Goal: Task Accomplishment & Management: Manage account settings

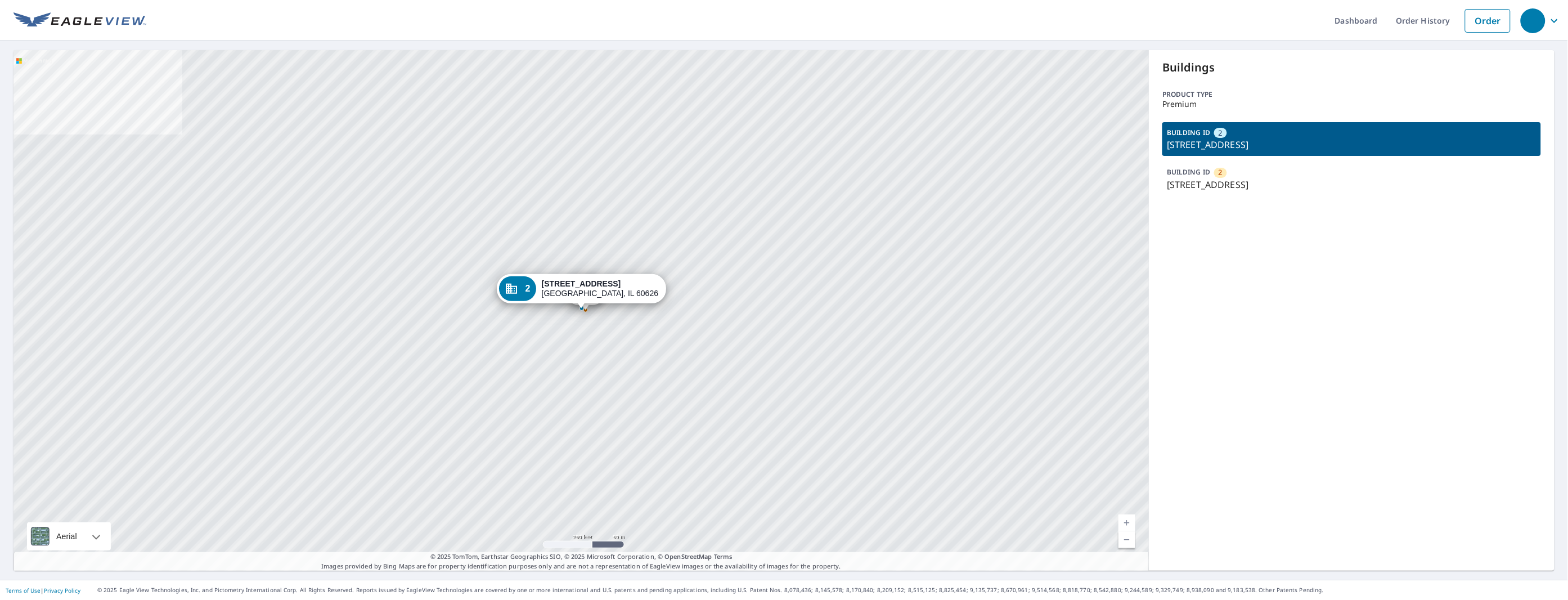
click at [104, 18] on img at bounding box center [80, 21] width 133 height 17
click at [89, 22] on img at bounding box center [80, 21] width 133 height 17
drag, startPoint x: 25, startPoint y: 11, endPoint x: 41, endPoint y: 11, distance: 16.0
click at [25, 11] on header "Dashboard Order History Order" at bounding box center [784, 20] width 1568 height 41
click at [1366, 17] on link "Dashboard" at bounding box center [1356, 20] width 60 height 41
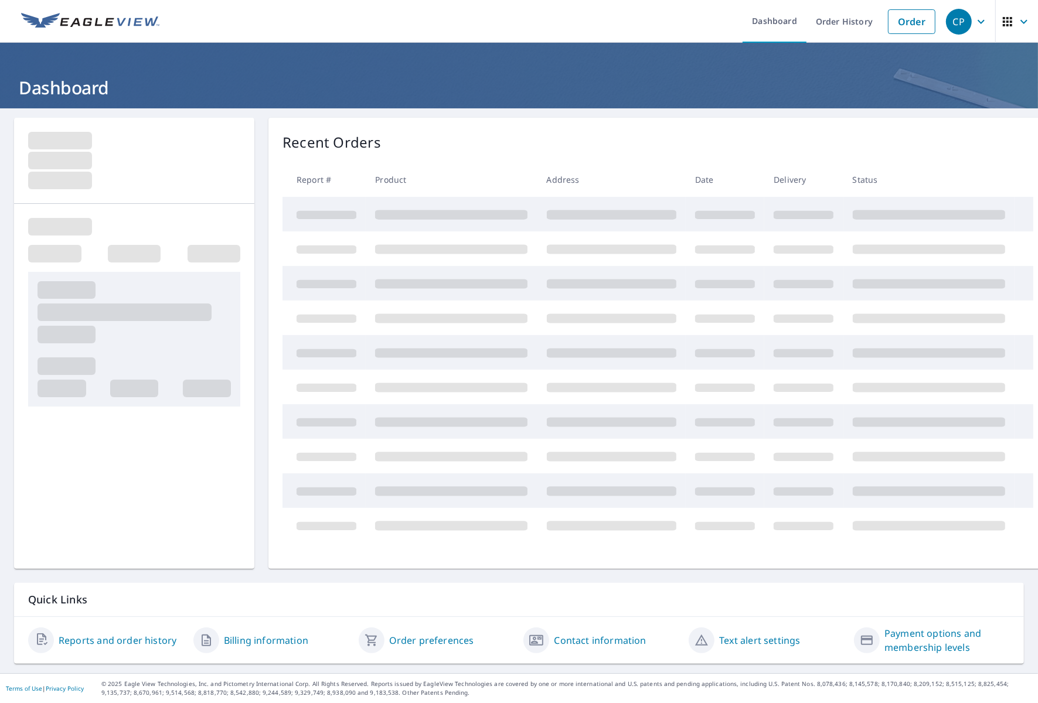
click at [839, 29] on link "Order History" at bounding box center [844, 21] width 76 height 43
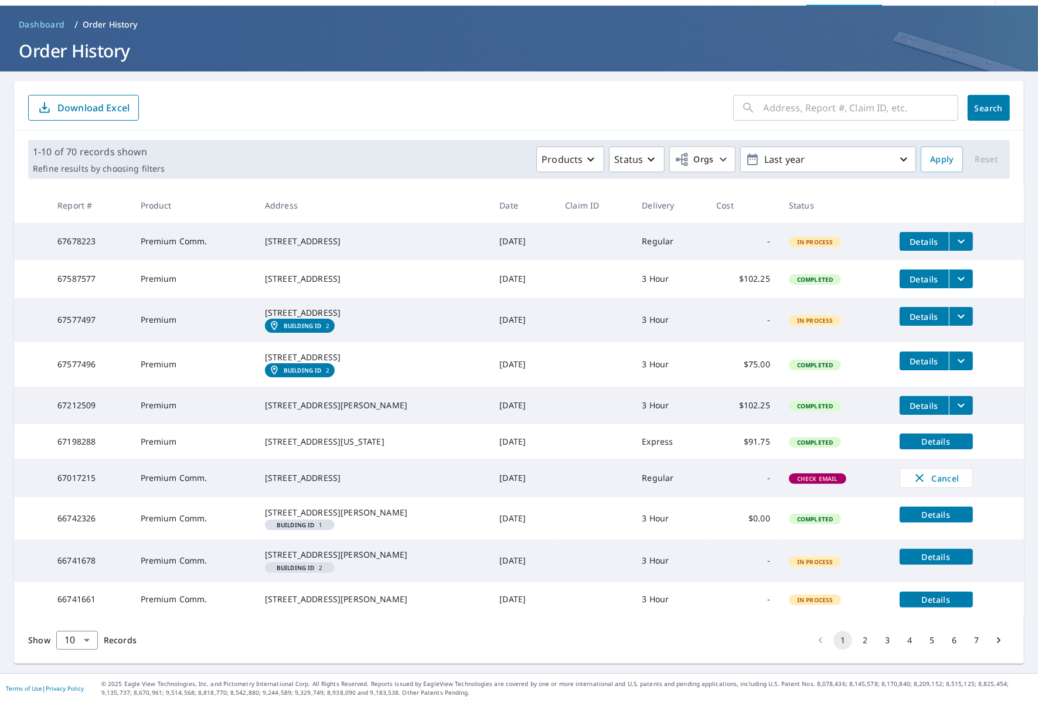
scroll to position [116, 0]
click at [64, 634] on body "CP CP Dashboard Order History Order CP Dashboard / Order History Order History …" at bounding box center [519, 351] width 1038 height 703
click at [77, 673] on li "100" at bounding box center [77, 678] width 42 height 21
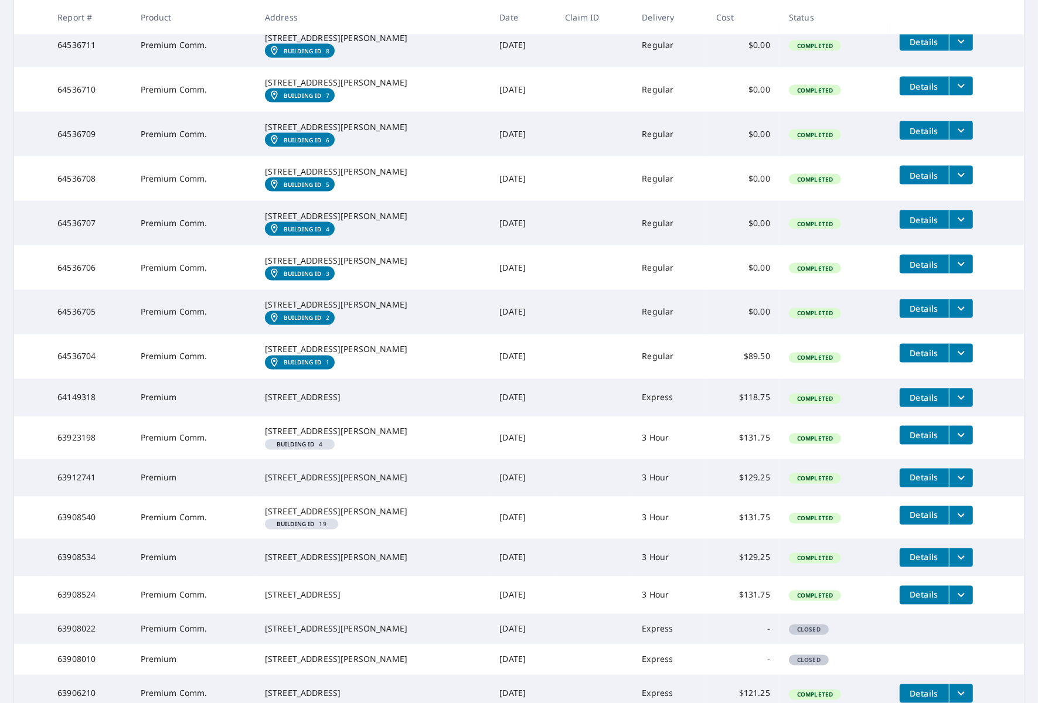
scroll to position [1803, 0]
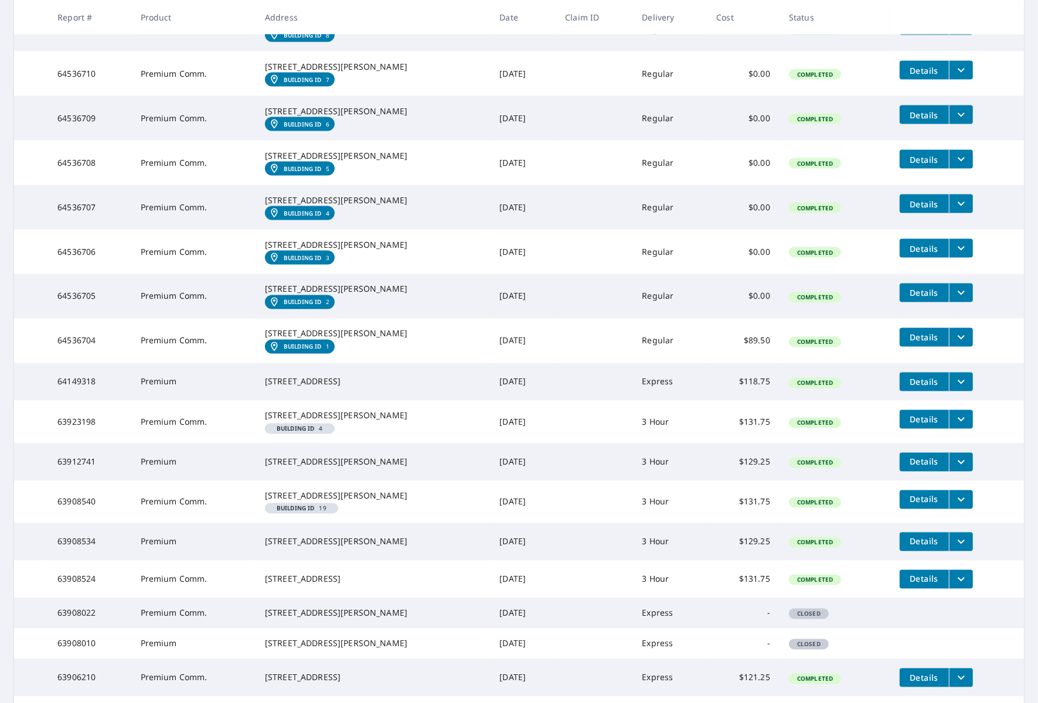
click at [314, 172] on em "Building ID" at bounding box center [303, 168] width 38 height 7
click at [936, 165] on span "Details" at bounding box center [924, 159] width 35 height 11
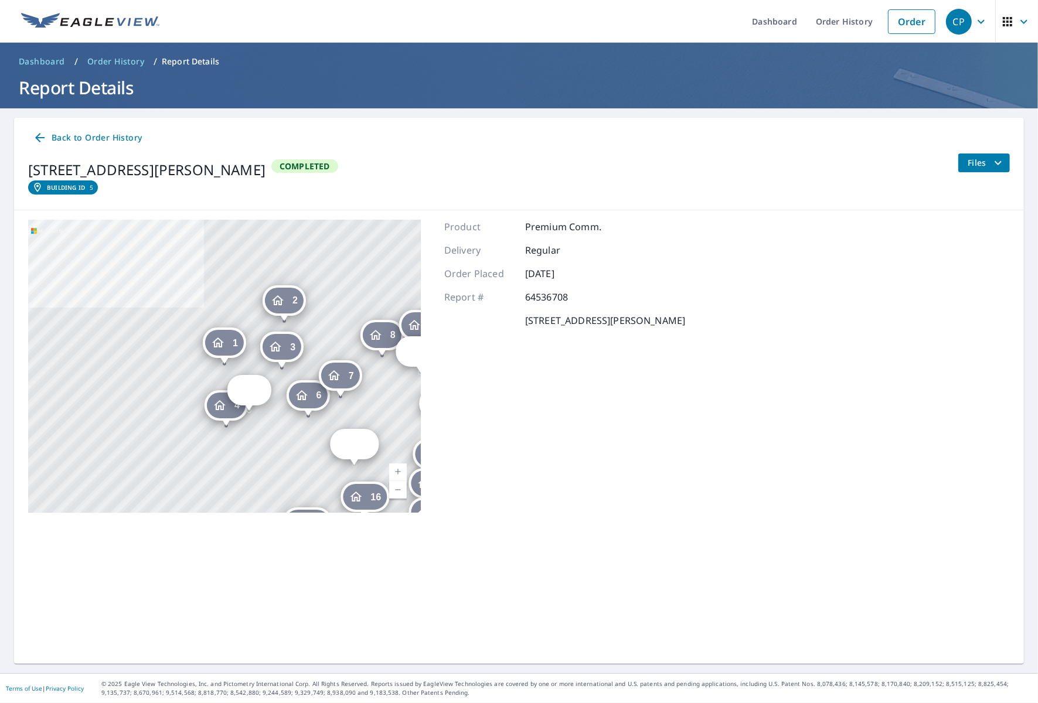
drag, startPoint x: 981, startPoint y: 164, endPoint x: 978, endPoint y: 173, distance: 9.8
click at [981, 164] on span "Files" at bounding box center [987, 163] width 38 height 14
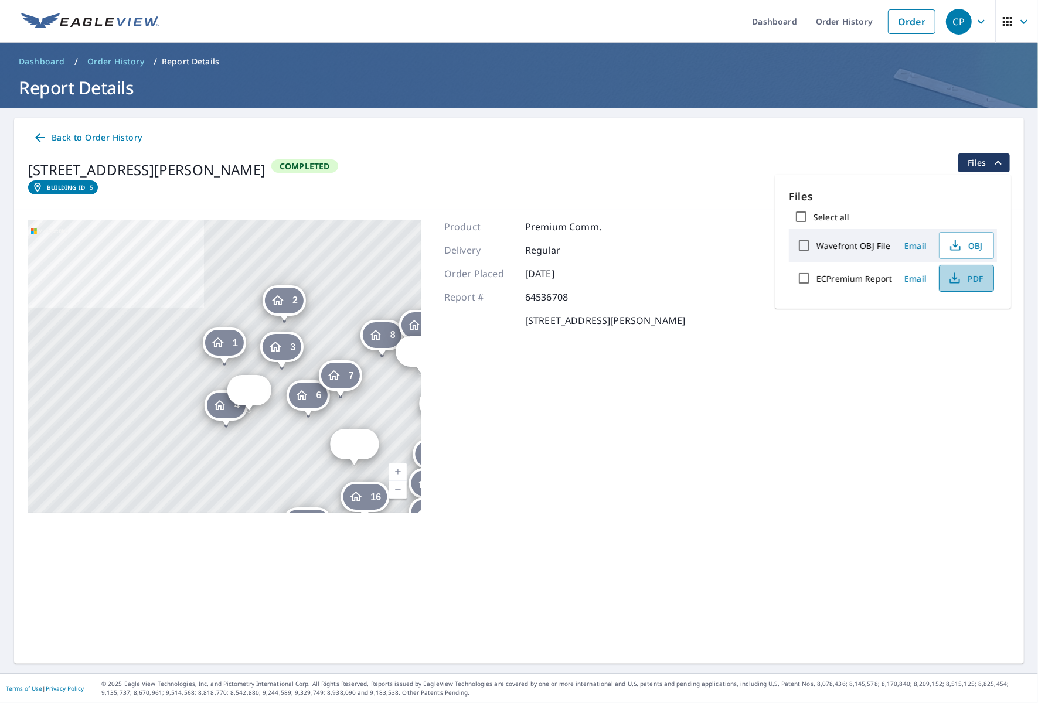
click at [943, 271] on button "PDF" at bounding box center [966, 278] width 55 height 27
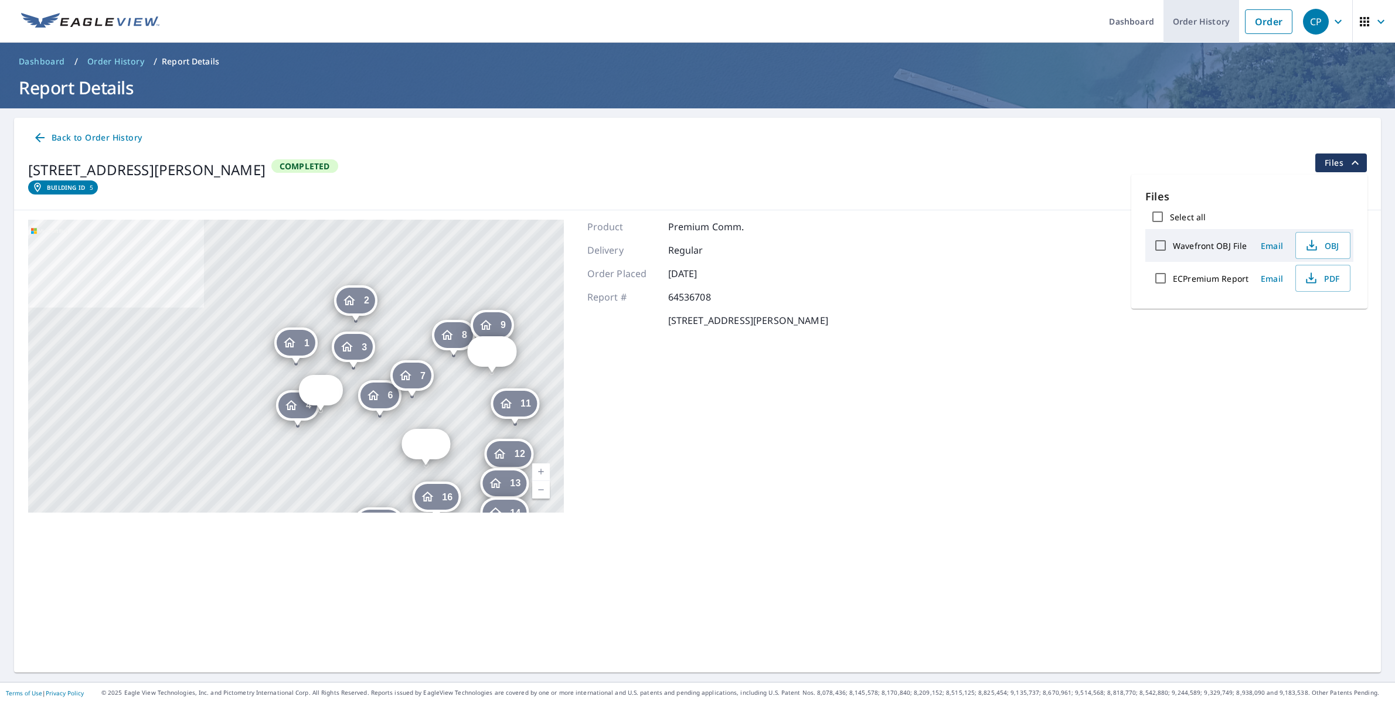
click at [1037, 21] on link "Order History" at bounding box center [1201, 21] width 76 height 43
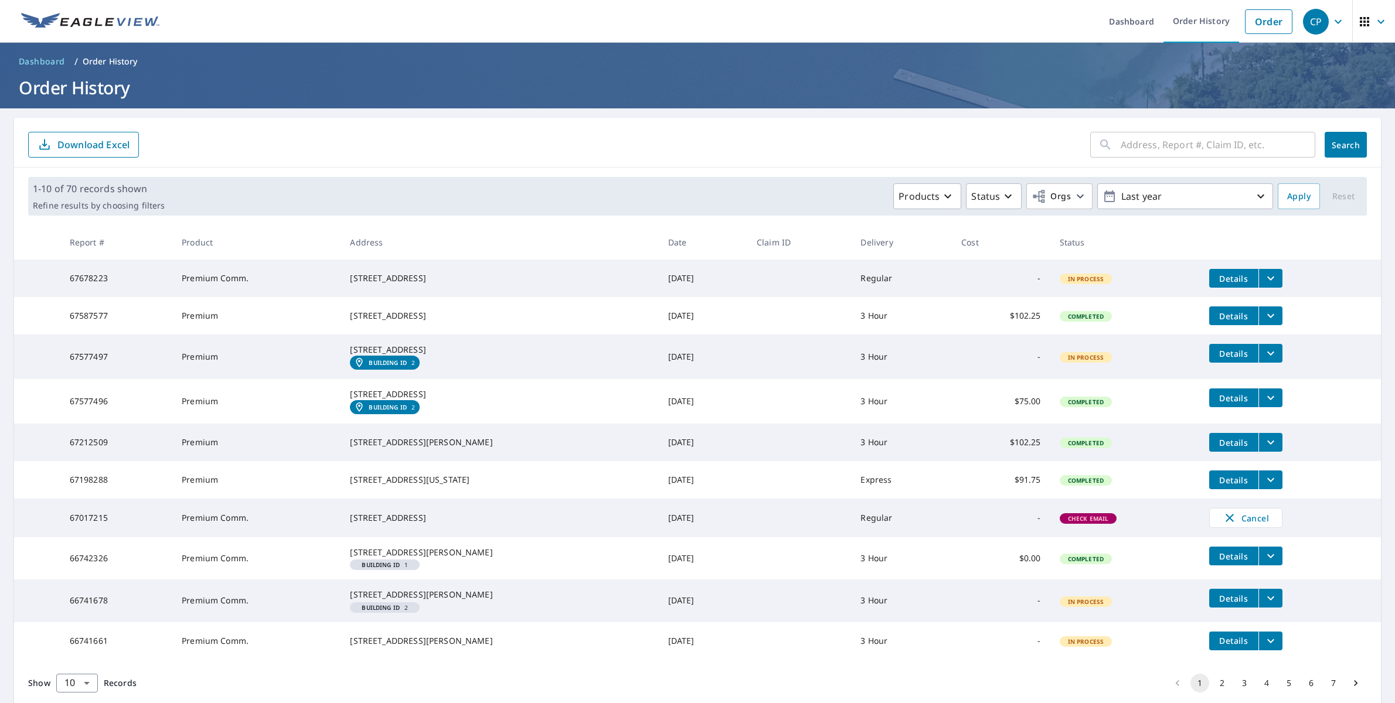
click at [1037, 158] on input "text" at bounding box center [1217, 144] width 195 height 33
type input "[GEOGRAPHIC_DATA]"
click at [1037, 147] on span "Search" at bounding box center [1345, 144] width 23 height 11
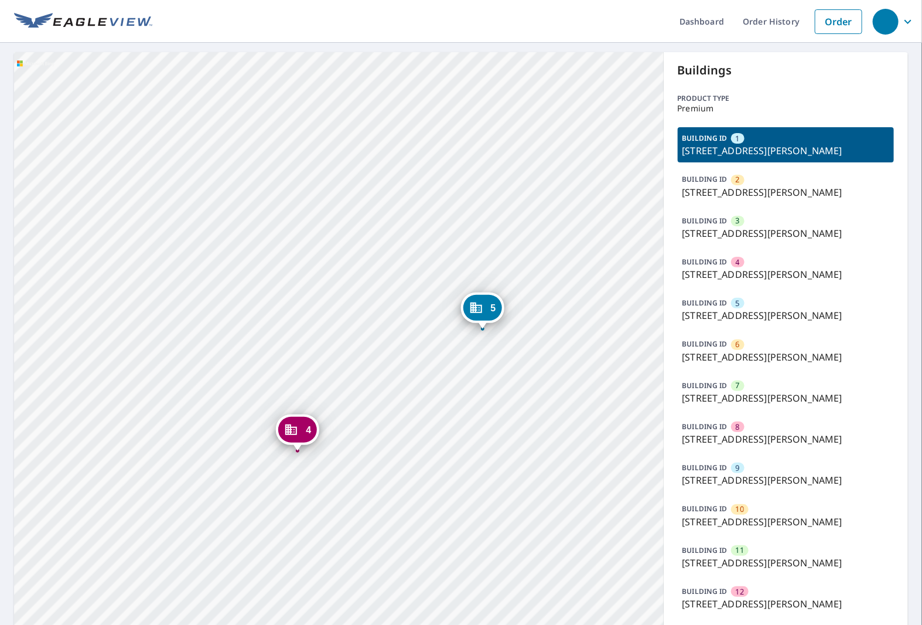
drag, startPoint x: 523, startPoint y: 349, endPoint x: 370, endPoint y: 400, distance: 161.8
click at [370, 400] on div "2 759 Burr Oak Ln University Park, IL 60484 3 759 Burr Oak Ln University Park, …" at bounding box center [339, 462] width 650 height 820
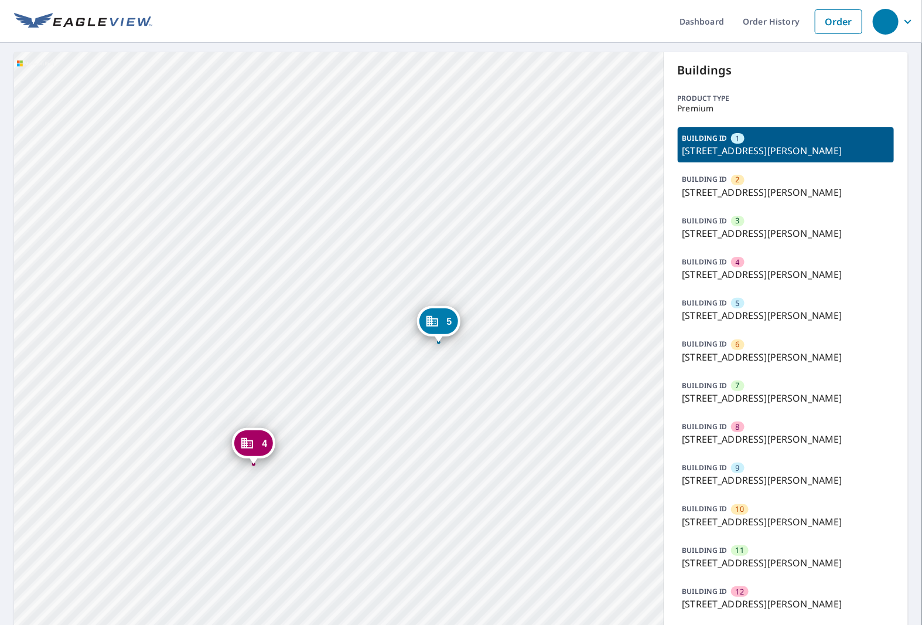
click at [438, 327] on icon "Dropped pin, building 5, Commercial property, 759 Burr Oak Ln University Park, …" at bounding box center [432, 321] width 14 height 14
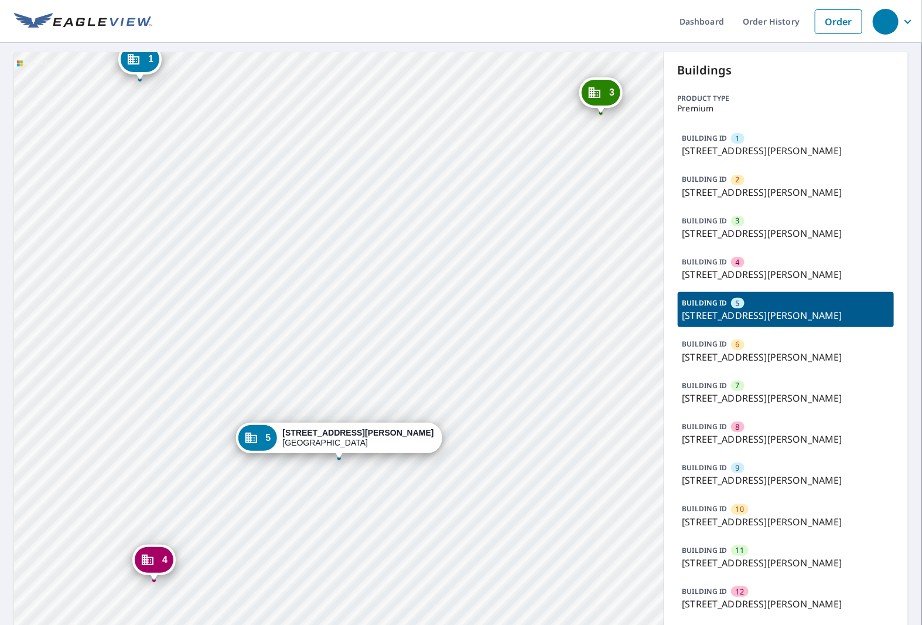
click at [725, 308] on p "759 Burr Oak Ln, University Park, IL, 60484" at bounding box center [786, 315] width 207 height 14
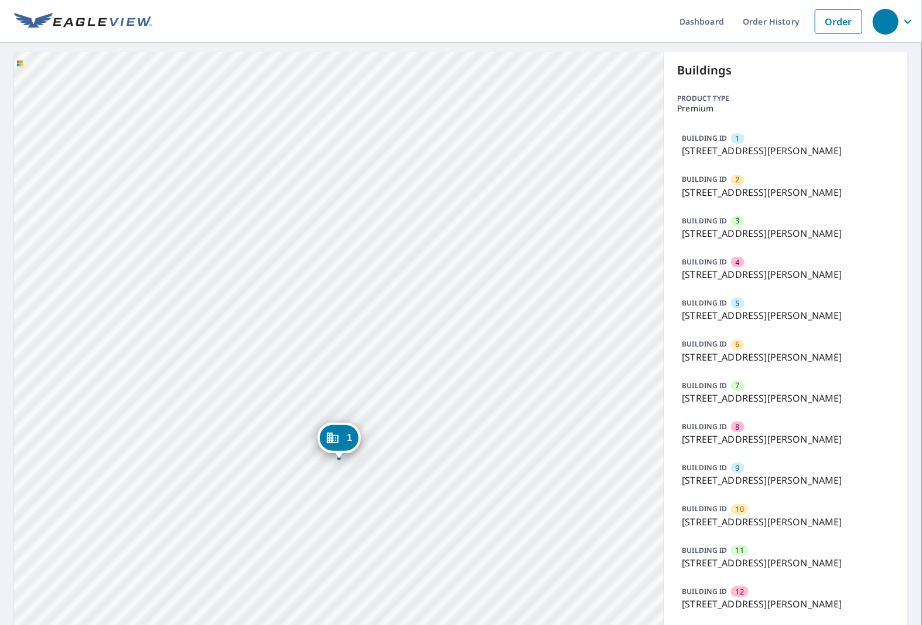
click at [725, 308] on p "759 Burr Oak Ln, University Park, IL, 60484" at bounding box center [786, 315] width 207 height 14
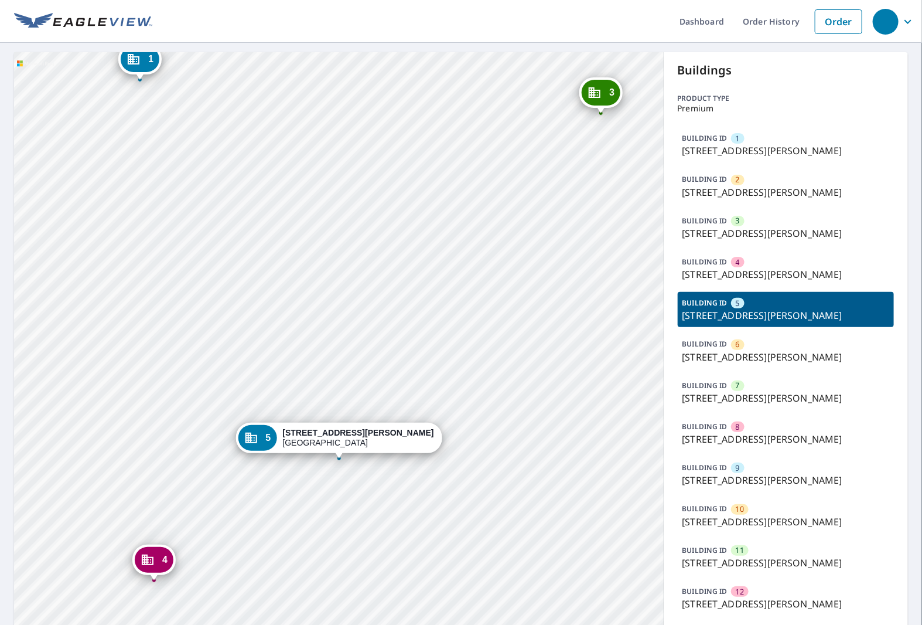
click at [369, 436] on strong "[STREET_ADDRESS][PERSON_NAME]" at bounding box center [357, 432] width 151 height 9
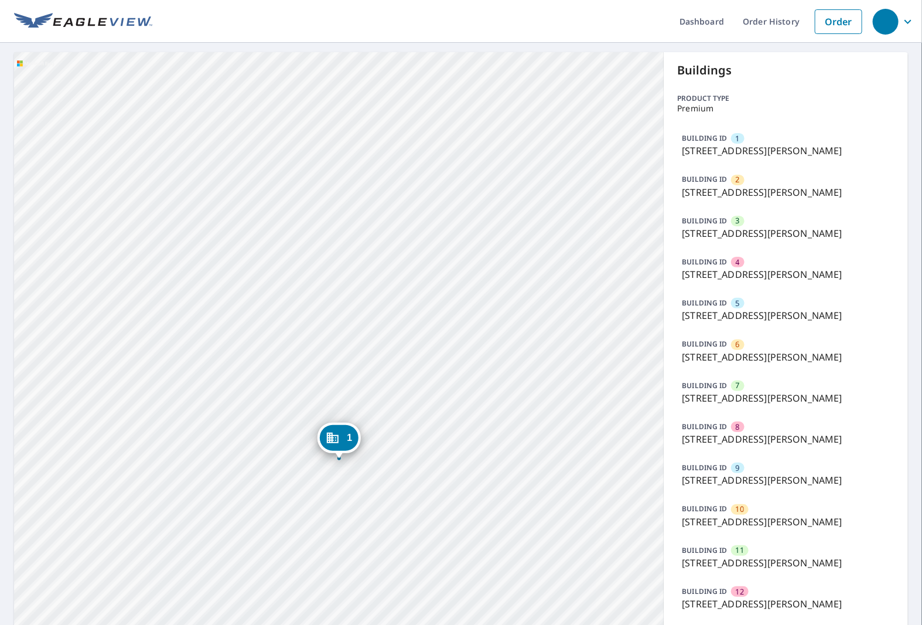
scroll to position [53, 0]
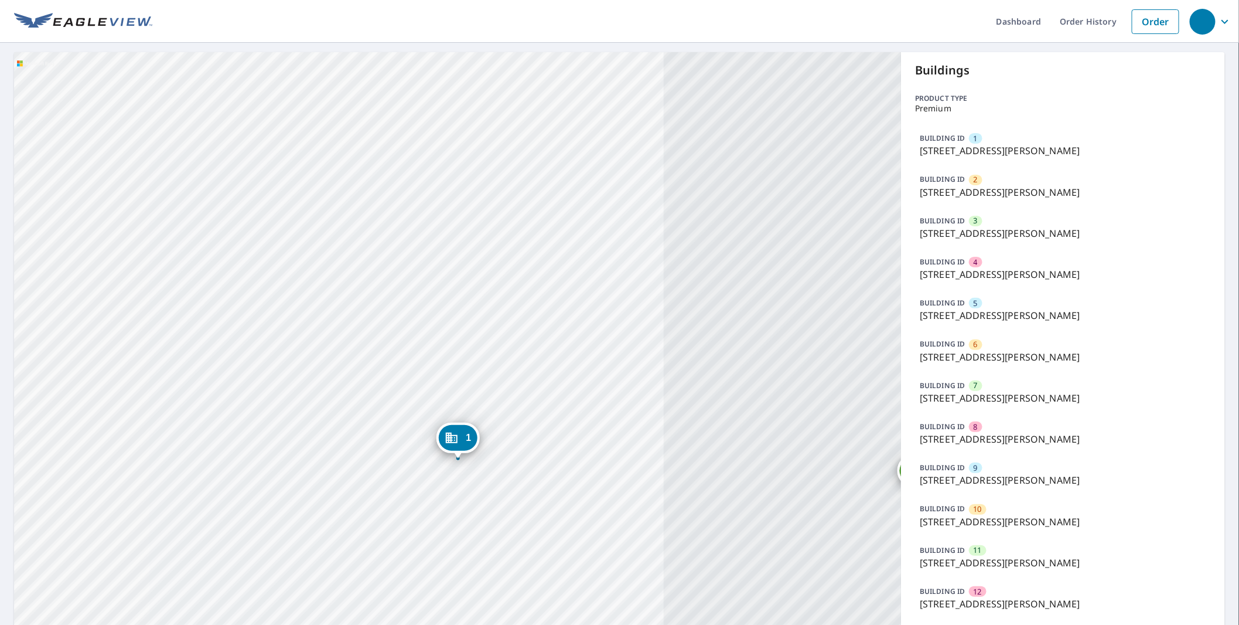
scroll to position [53, 0]
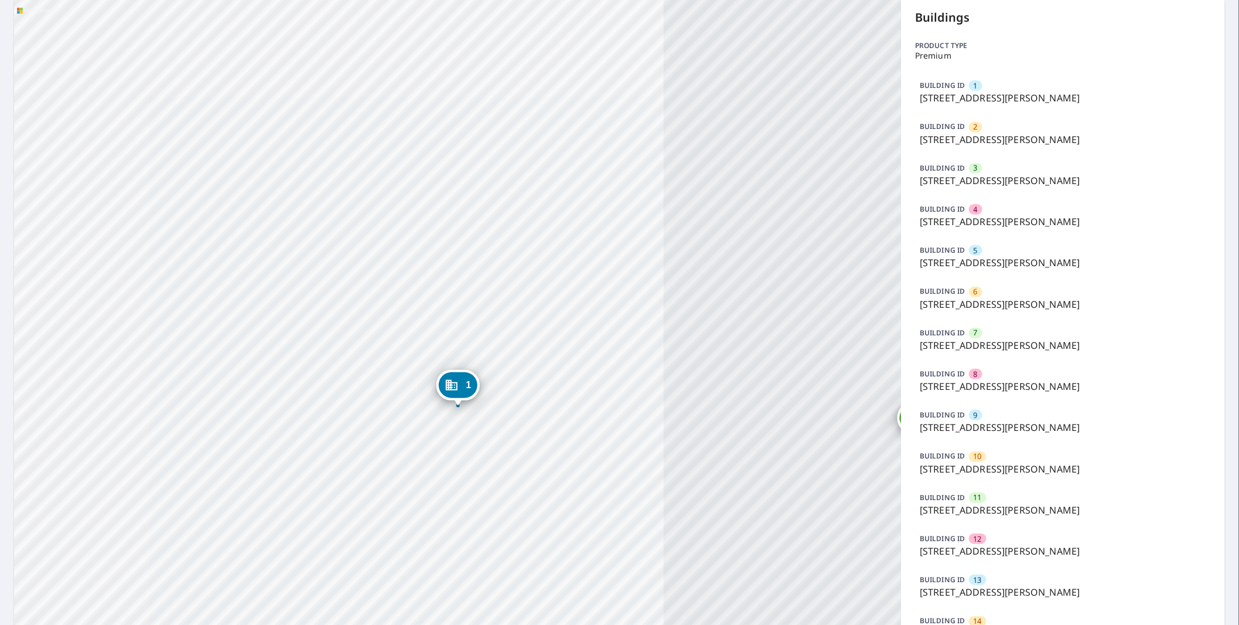
drag, startPoint x: 0, startPoint y: 0, endPoint x: 260, endPoint y: 105, distance: 280.8
click at [260, 105] on div "2 759 Burr Oak Ln University Park, IL 60484 3 759 Burr Oak Ln University Park, …" at bounding box center [457, 409] width 887 height 820
